Goal: Task Accomplishment & Management: Complete application form

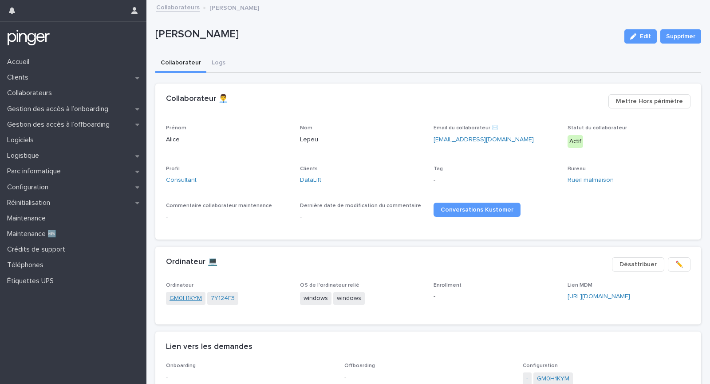
click at [177, 299] on link "GM0H1KYM" at bounding box center [186, 297] width 32 height 9
click at [222, 299] on link "7Y124F3" at bounding box center [223, 297] width 24 height 9
click at [47, 207] on div "Réinitialisation" at bounding box center [73, 203] width 146 height 16
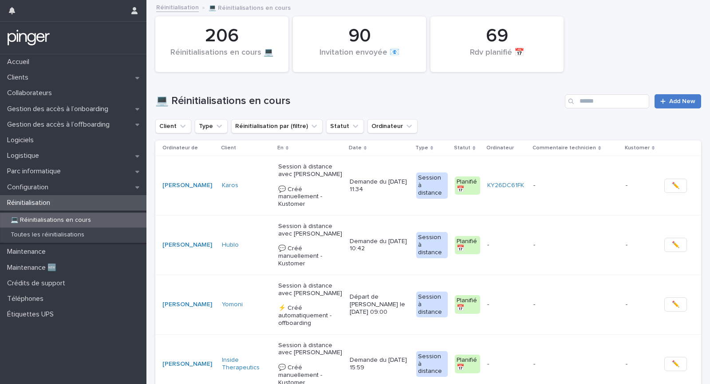
click at [676, 100] on span "Add New" at bounding box center [682, 101] width 26 height 6
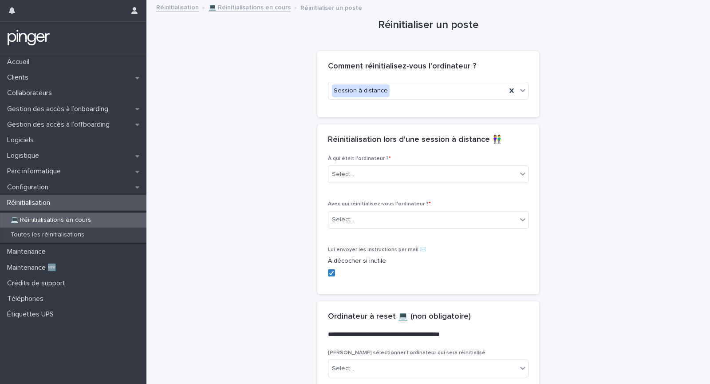
click at [412, 182] on div "À qui était l'ordinateur ? * Select..." at bounding box center [428, 172] width 201 height 35
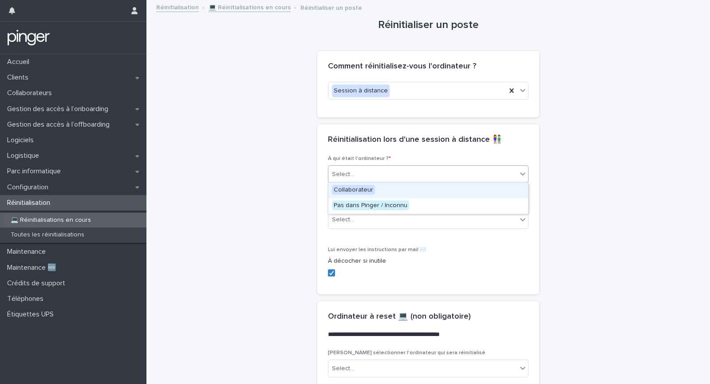
click at [412, 175] on div "Select..." at bounding box center [422, 174] width 189 height 15
click at [407, 192] on div "Collaborateur" at bounding box center [428, 190] width 200 height 16
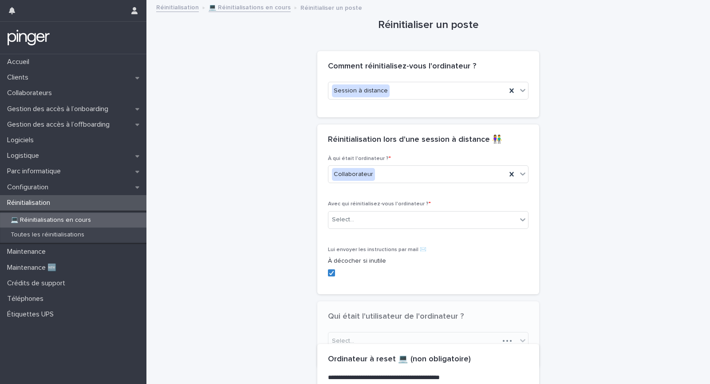
click at [386, 227] on div "Avec qui réinitialisez-vous l'ordinateur ? * Select..." at bounding box center [428, 218] width 201 height 35
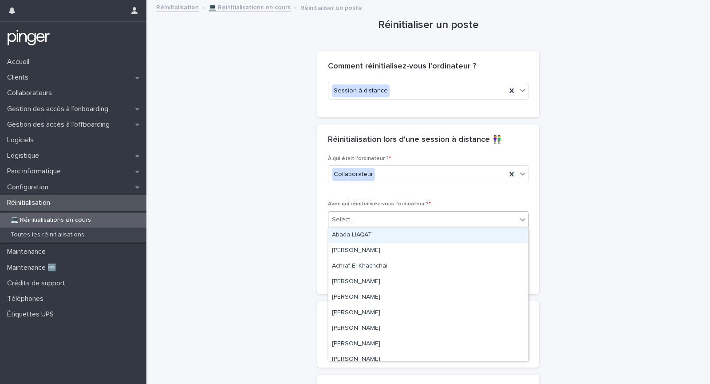
click at [387, 224] on div "Select..." at bounding box center [422, 219] width 189 height 15
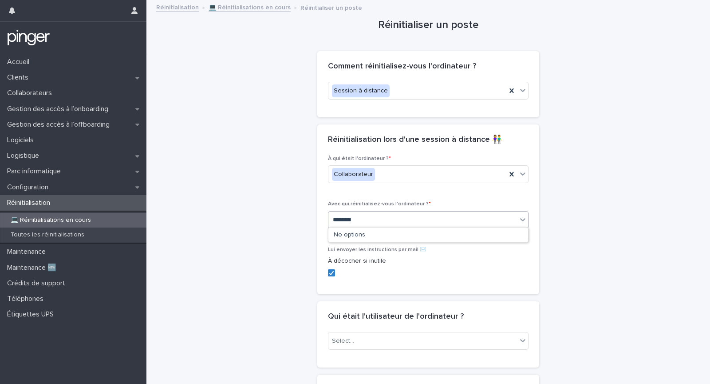
type input "*********"
click at [384, 236] on div "Audrey TELEWELE" at bounding box center [428, 235] width 200 height 16
click at [364, 342] on div "Select..." at bounding box center [422, 340] width 189 height 15
type input "*********"
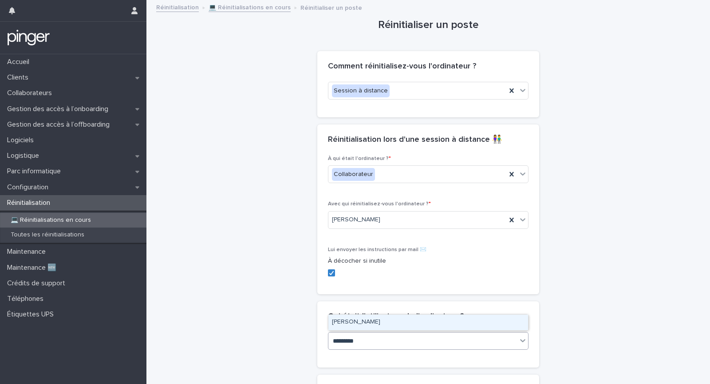
click at [374, 324] on div "Nada Brandao" at bounding box center [428, 322] width 200 height 16
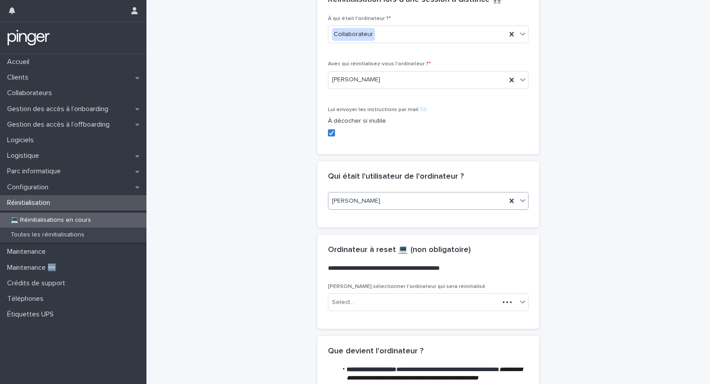
scroll to position [309, 0]
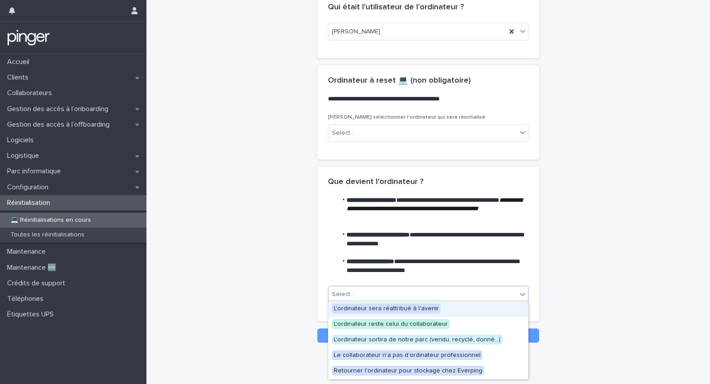
click at [379, 285] on div "Select..." at bounding box center [428, 294] width 201 height 18
click at [376, 309] on span "L'ordinateur sera réattribué à l'avenir" at bounding box center [386, 308] width 109 height 10
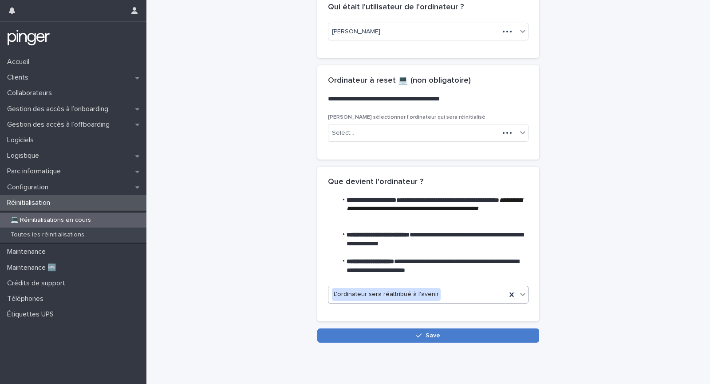
click at [375, 328] on button "Save" at bounding box center [428, 335] width 222 height 14
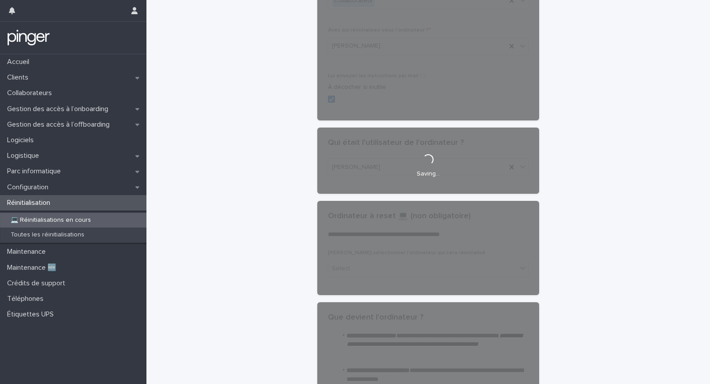
scroll to position [0, 0]
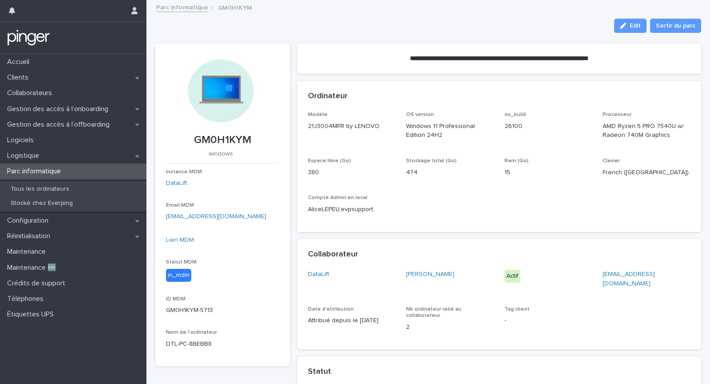
click at [451, 217] on div "Modèle 21J3004MFR by LENOVO OS version Windows 11 Professional Edition 24H2 os_…" at bounding box center [499, 165] width 383 height 109
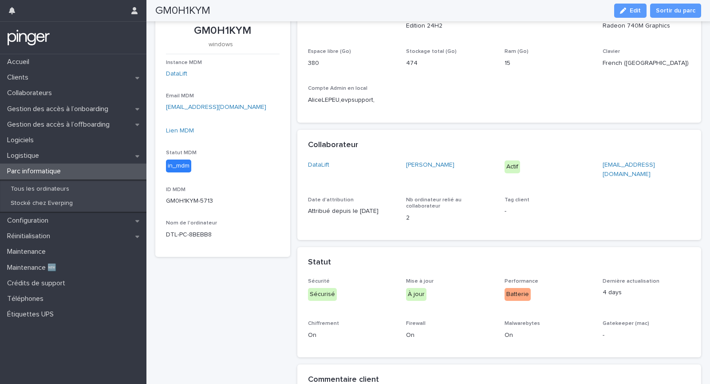
scroll to position [117, 0]
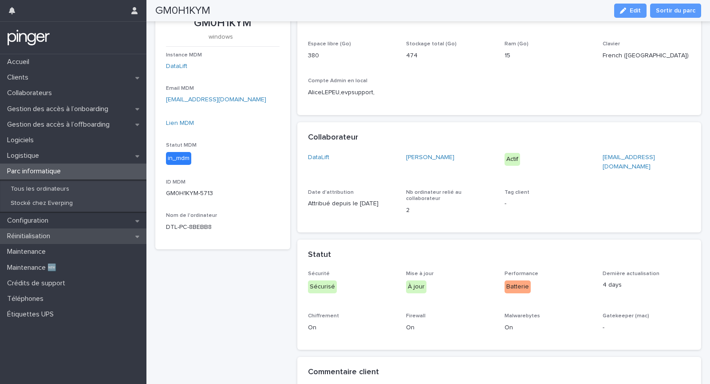
click at [55, 238] on p "Réinitialisation" at bounding box center [31, 236] width 54 height 8
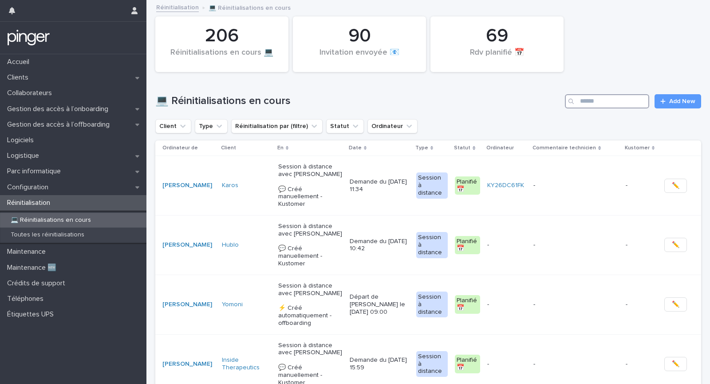
click at [602, 104] on input "Search" at bounding box center [607, 101] width 84 height 14
type input "****"
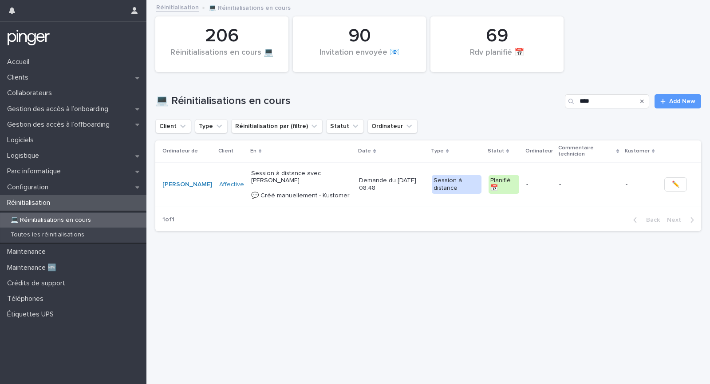
click at [390, 182] on p "Demande du 31/7/2025 à 08:48" at bounding box center [391, 184] width 65 height 15
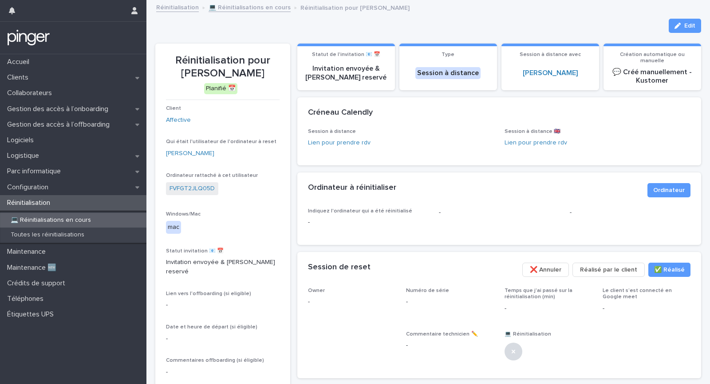
scroll to position [145, 0]
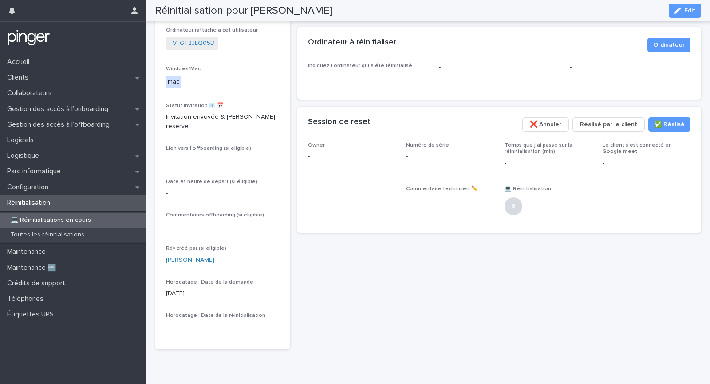
click at [559, 121] on span "❌ Annuler" at bounding box center [546, 124] width 32 height 9
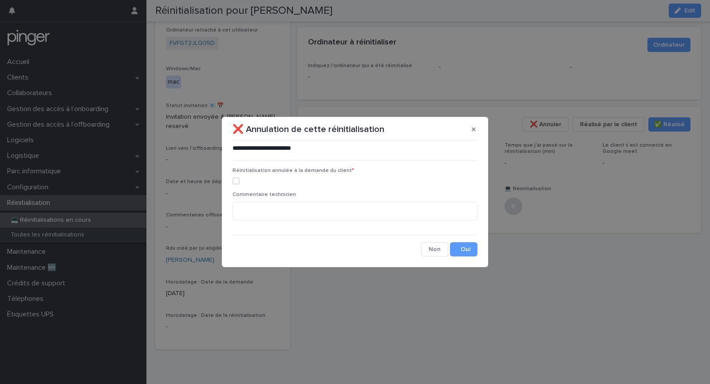
click at [291, 182] on label at bounding box center [355, 180] width 245 height 7
click at [471, 251] on button "Save" at bounding box center [464, 249] width 28 height 14
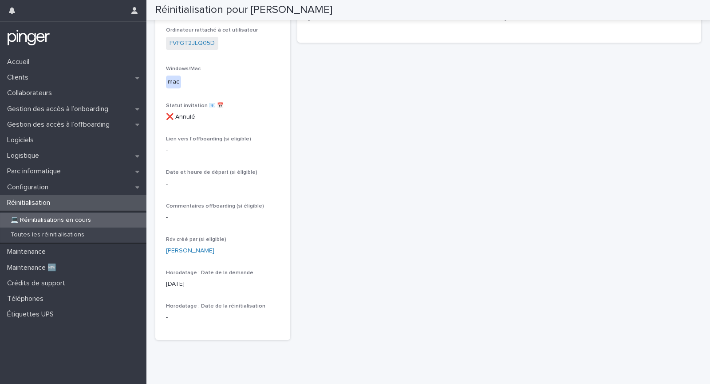
scroll to position [0, 0]
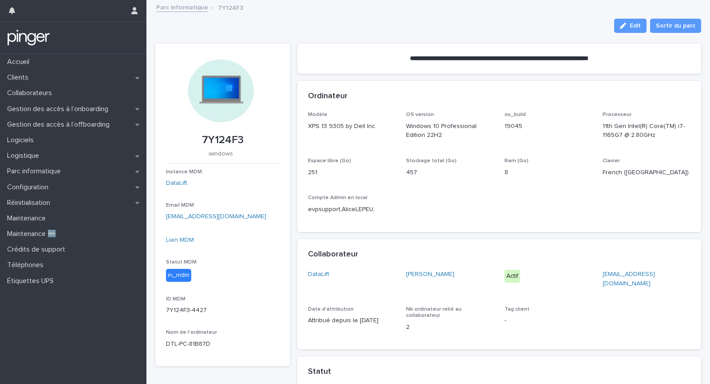
scroll to position [15, 0]
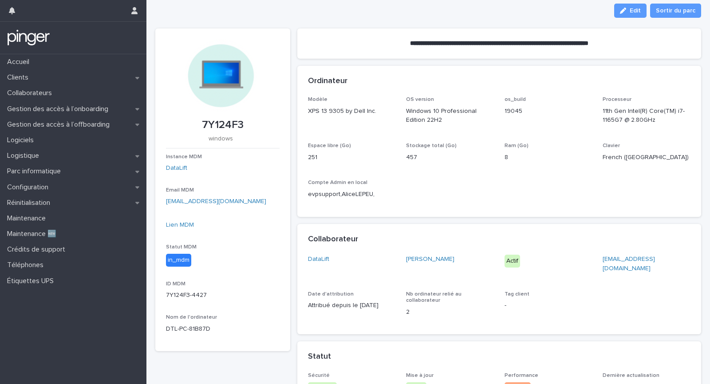
click at [222, 123] on p "7Y124F3" at bounding box center [223, 125] width 114 height 13
copy p "7Y124F3"
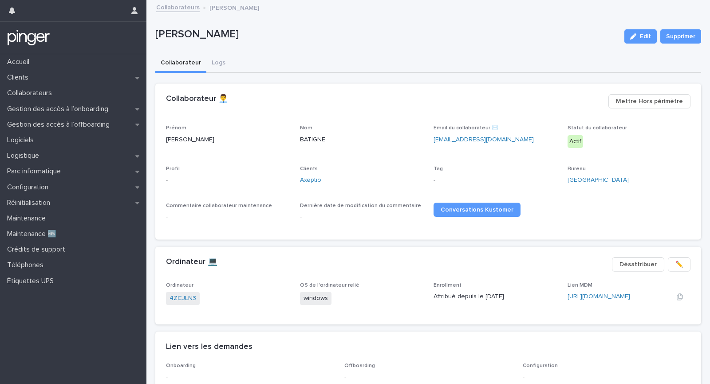
click at [605, 299] on div "[URL][DOMAIN_NAME]" at bounding box center [617, 296] width 99 height 9
click at [179, 297] on link "4ZCJLN3" at bounding box center [183, 297] width 27 height 9
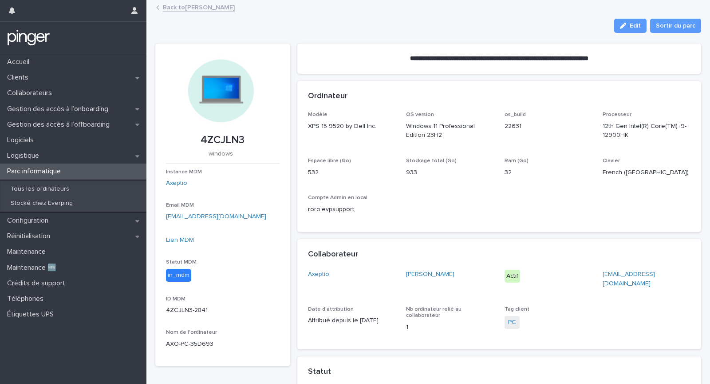
click at [424, 217] on div "Modèle XPS 15 9520 by Dell Inc. OS version Windows 11 Professional Edition 23H2…" at bounding box center [499, 165] width 383 height 109
click at [350, 194] on div "Modèle XPS 15 9520 by Dell Inc. OS version Windows 11 Professional Edition 23H2…" at bounding box center [499, 165] width 383 height 109
click at [172, 241] on link "Lien MDM" at bounding box center [180, 240] width 28 height 6
